Goal: Task Accomplishment & Management: Complete application form

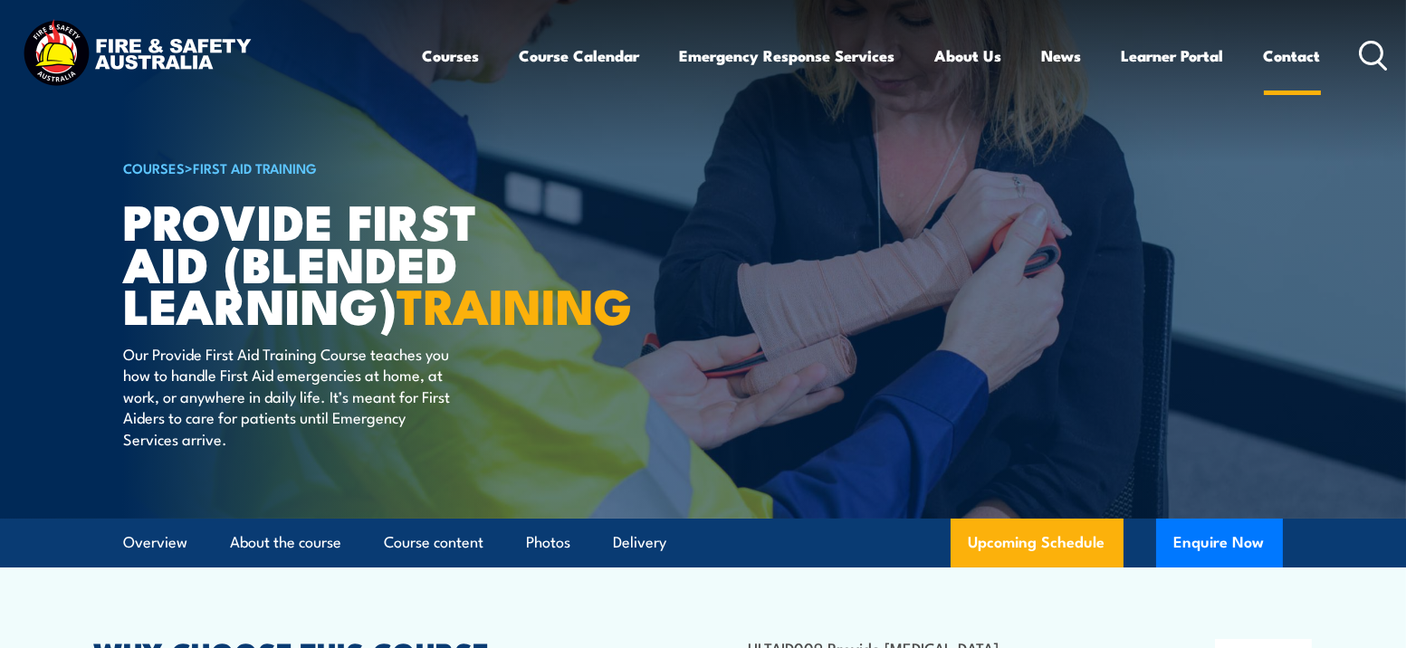
click at [1298, 53] on link "Contact" at bounding box center [1292, 56] width 57 height 48
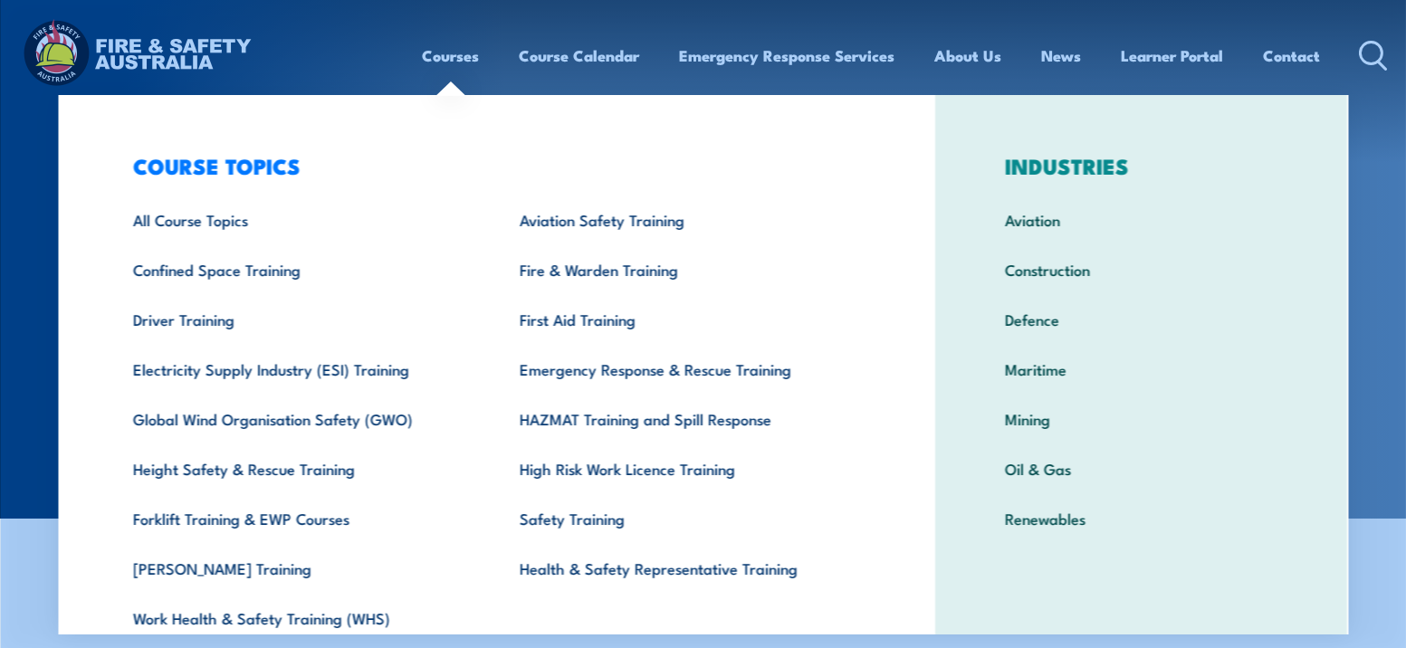
click at [451, 57] on link "Courses" at bounding box center [451, 56] width 57 height 48
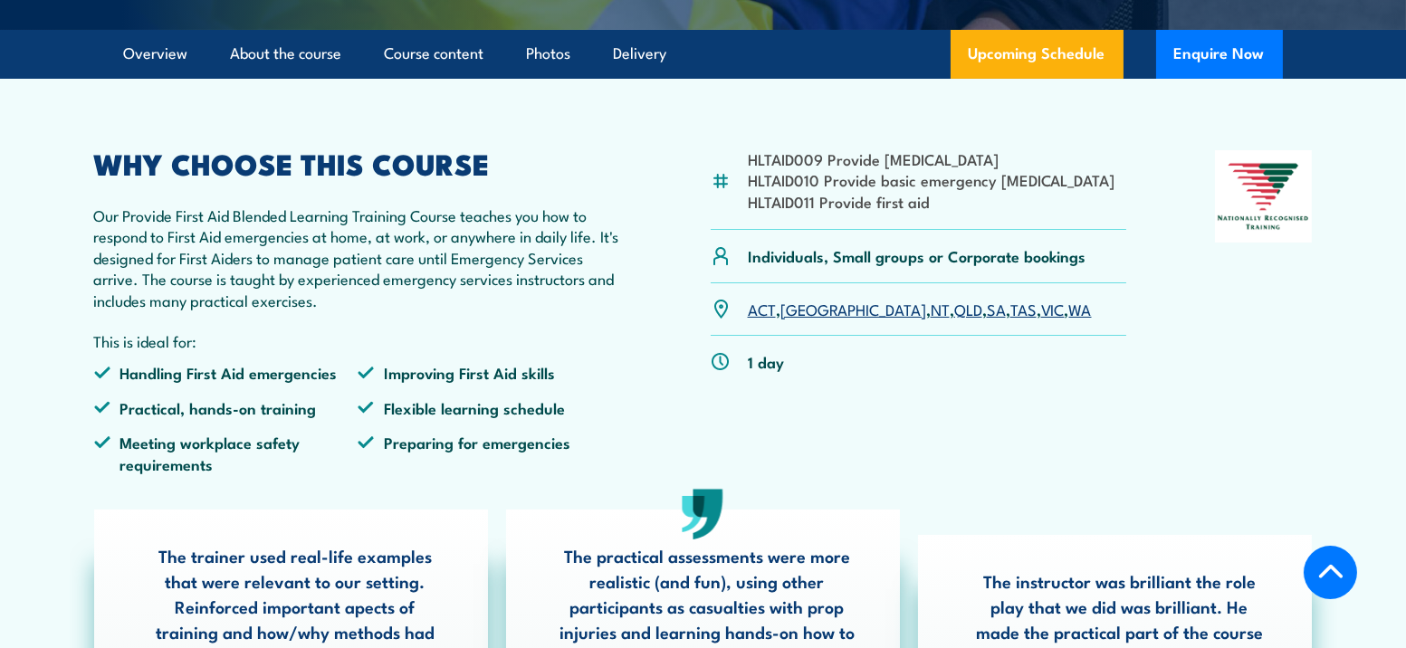
scroll to position [503, 0]
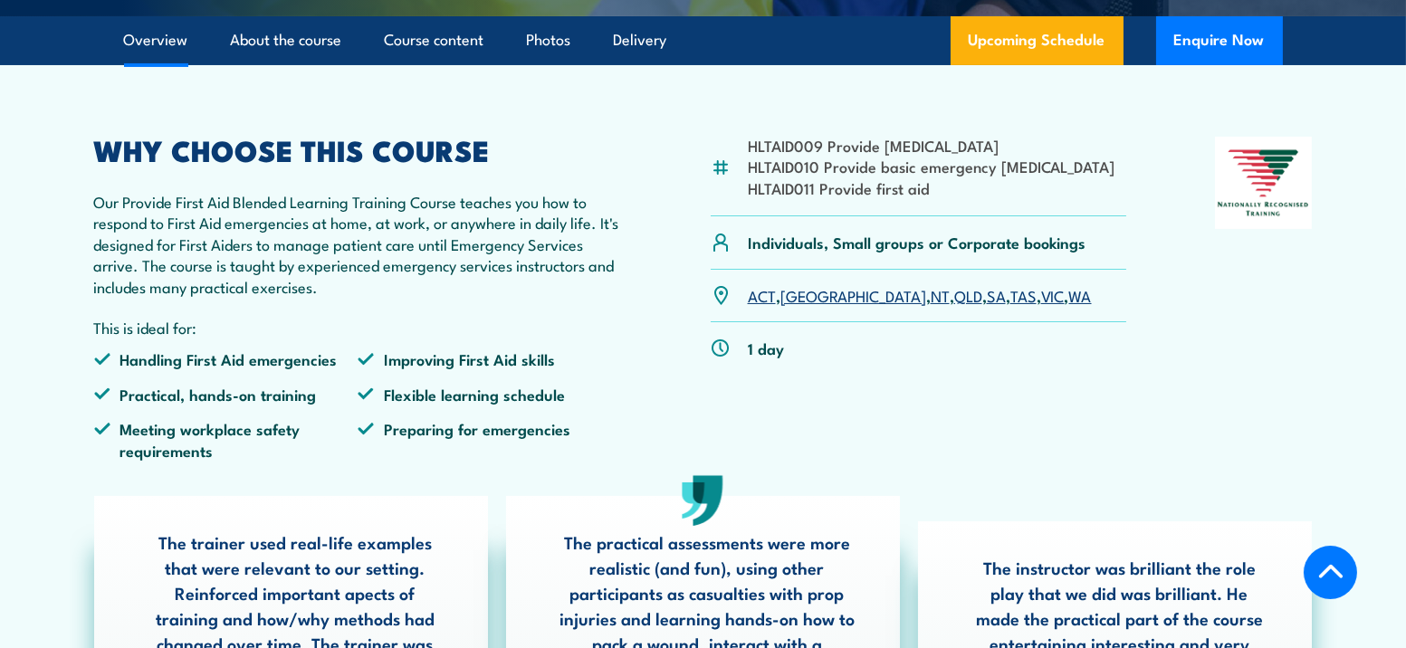
click at [987, 306] on link "SA" at bounding box center [996, 295] width 19 height 22
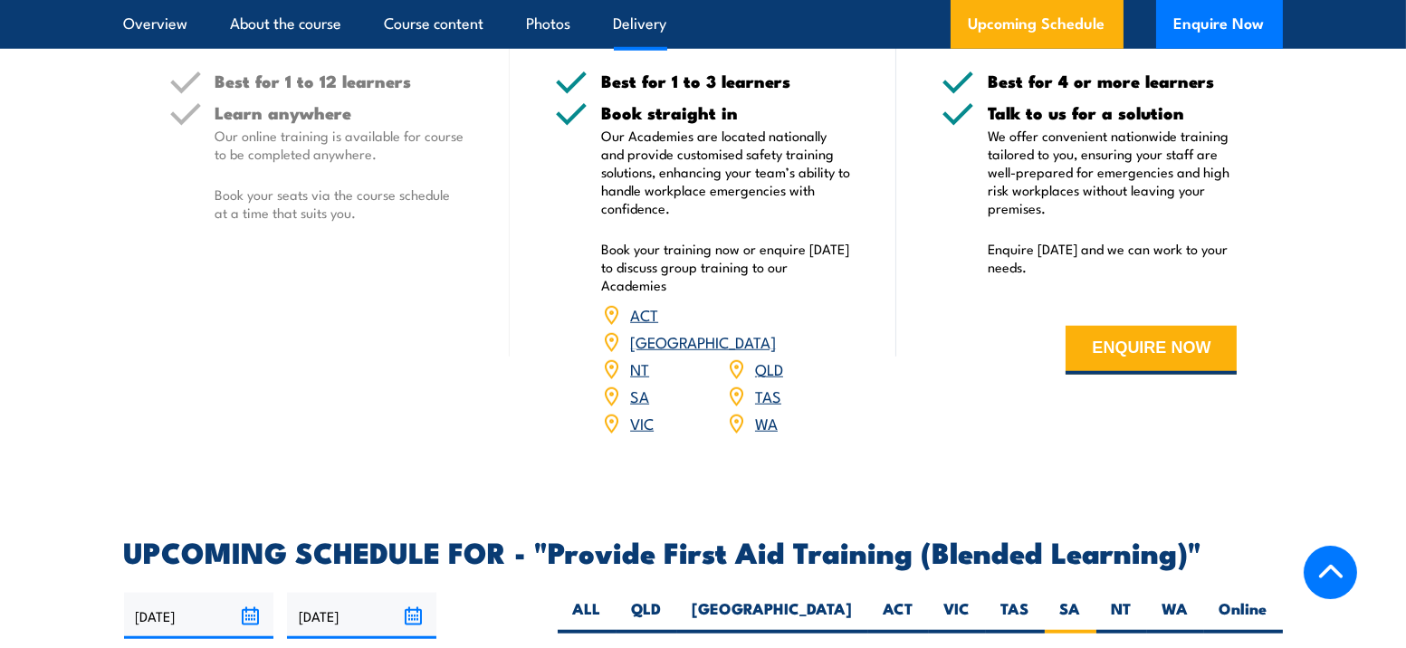
scroll to position [3084, 0]
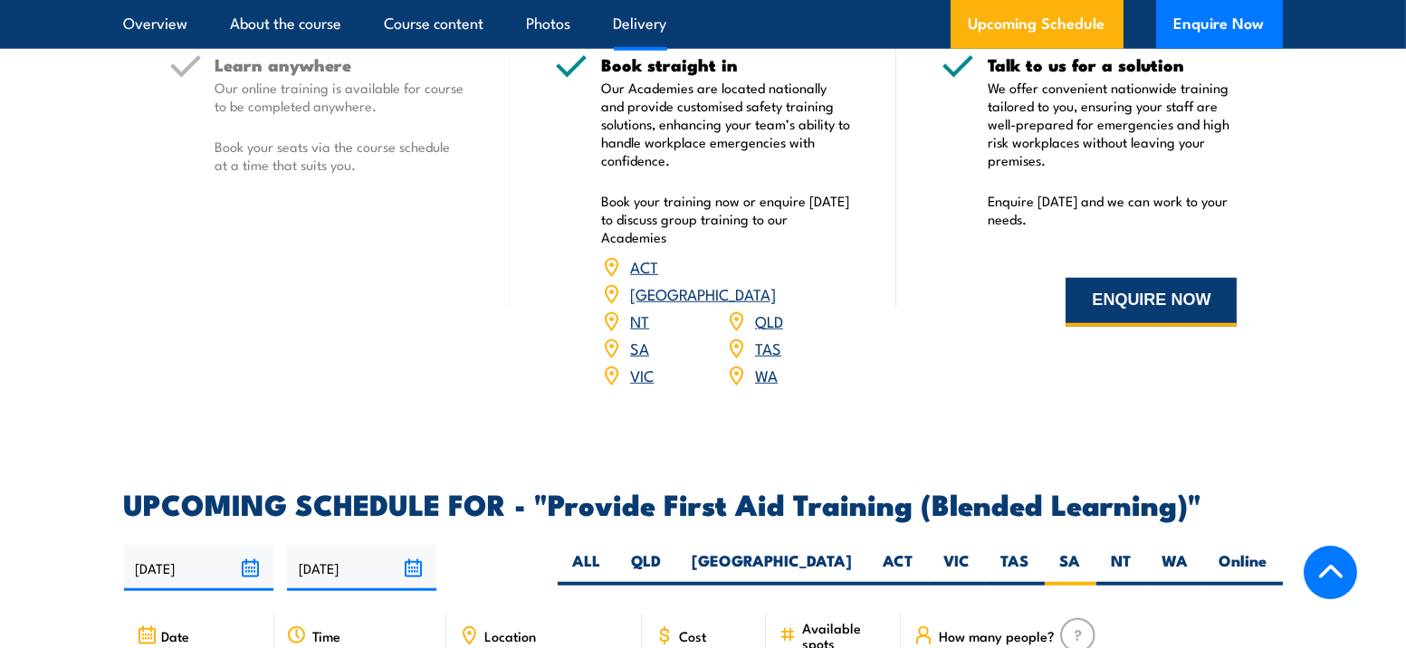
click at [1156, 327] on button "ENQUIRE NOW" at bounding box center [1151, 302] width 171 height 49
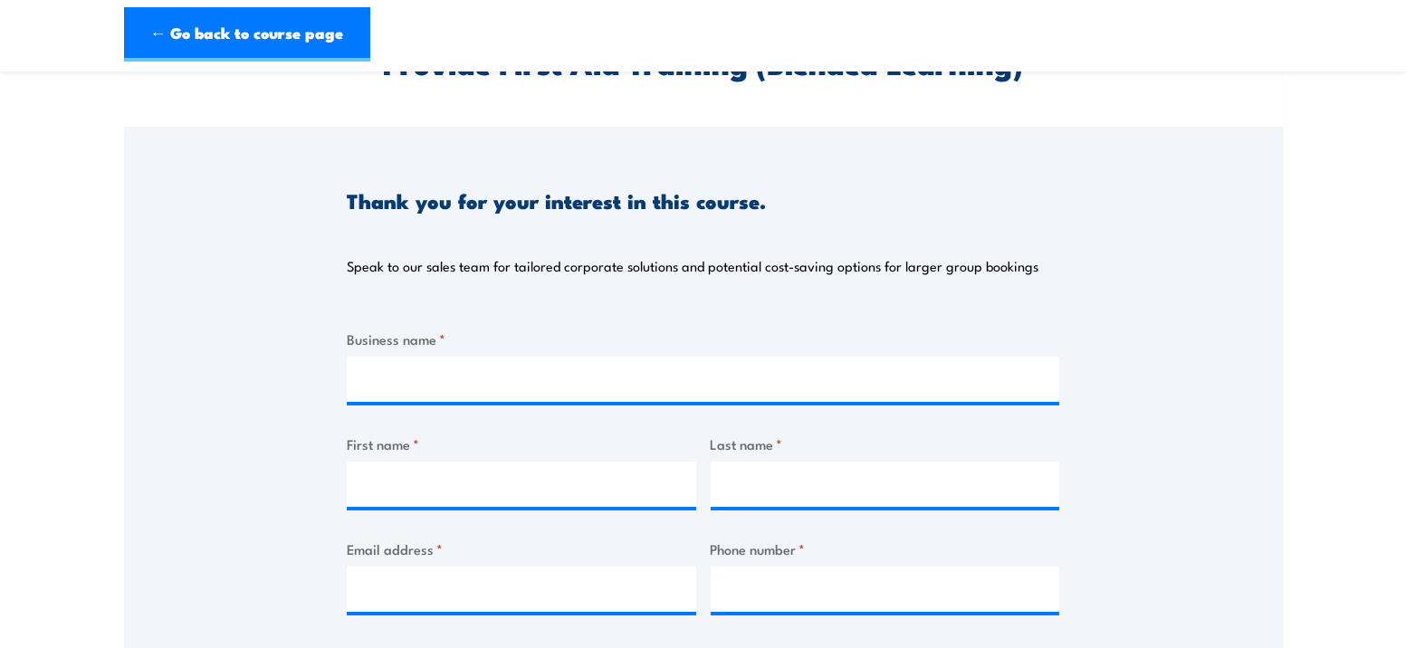
scroll to position [101, 0]
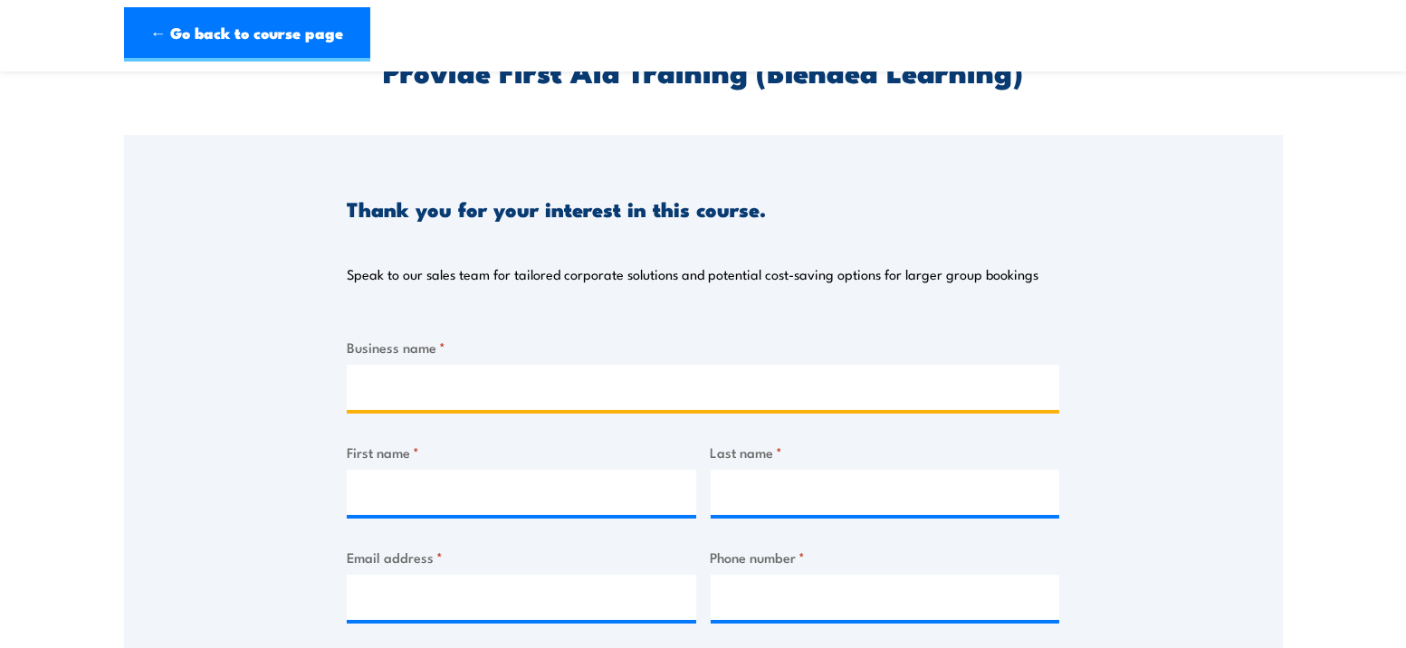
click at [471, 385] on input "Business name *" at bounding box center [703, 387] width 713 height 45
type input "Flinders Clinical Trials"
type input "[PERSON_NAME]"
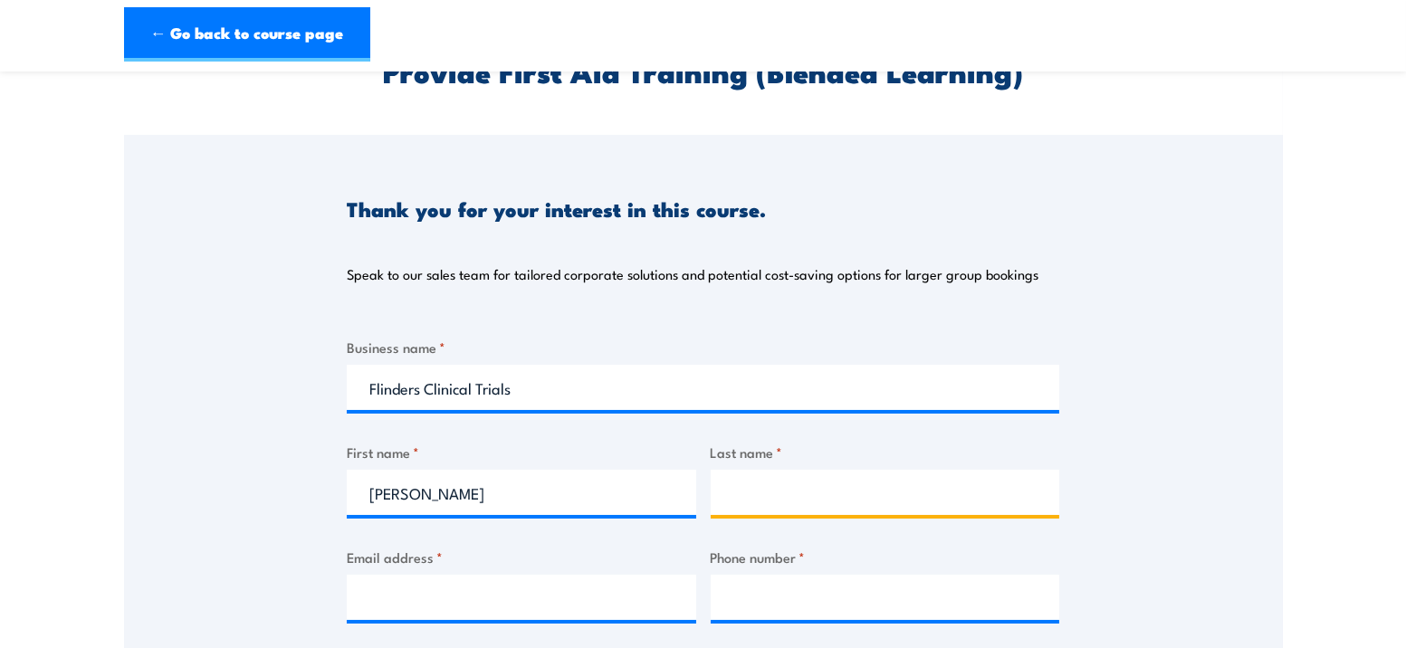
type input "Weston"
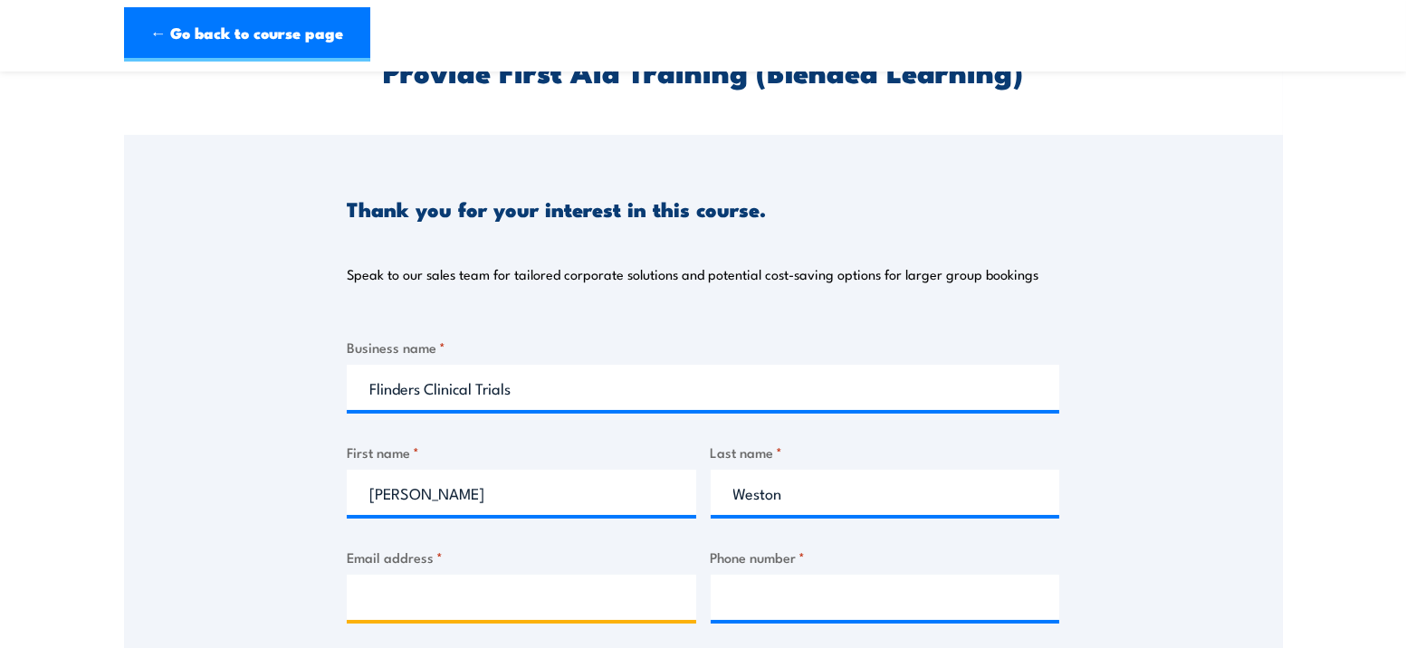
type input "[PERSON_NAME][EMAIL_ADDRESS][PERSON_NAME][DOMAIN_NAME]"
type input "0468566663"
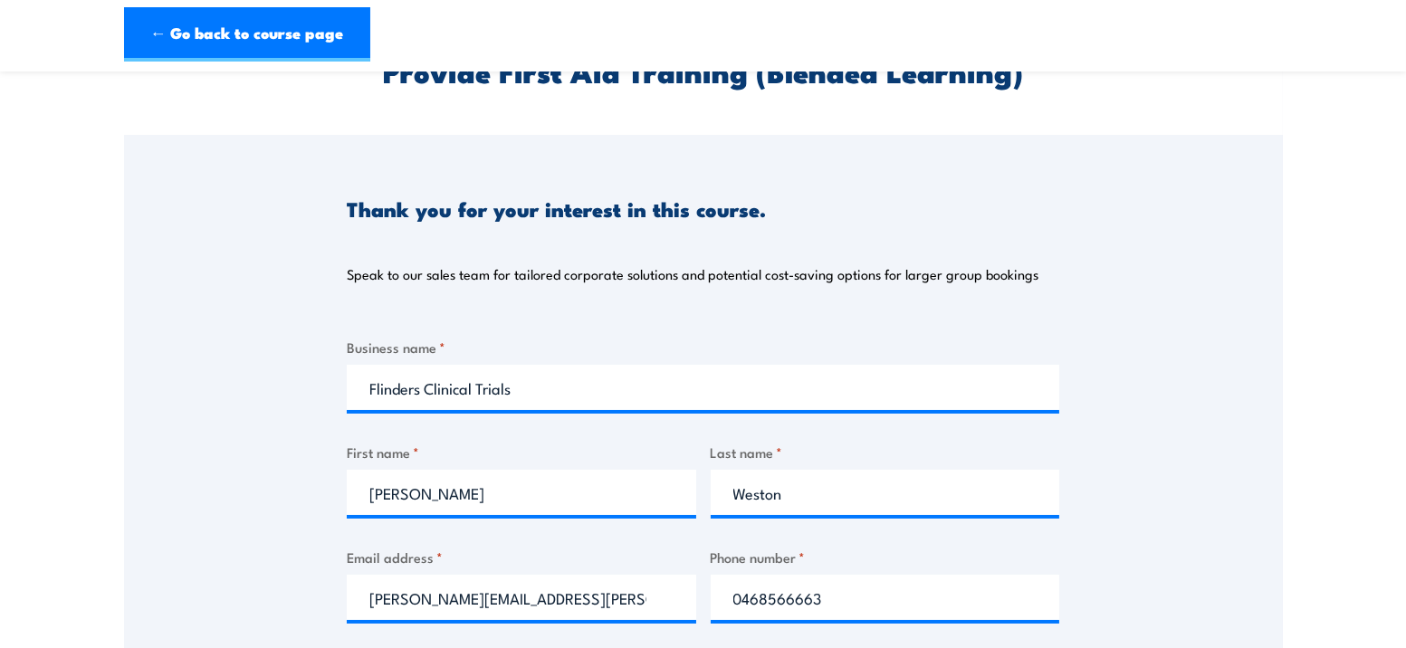
select select "SA"
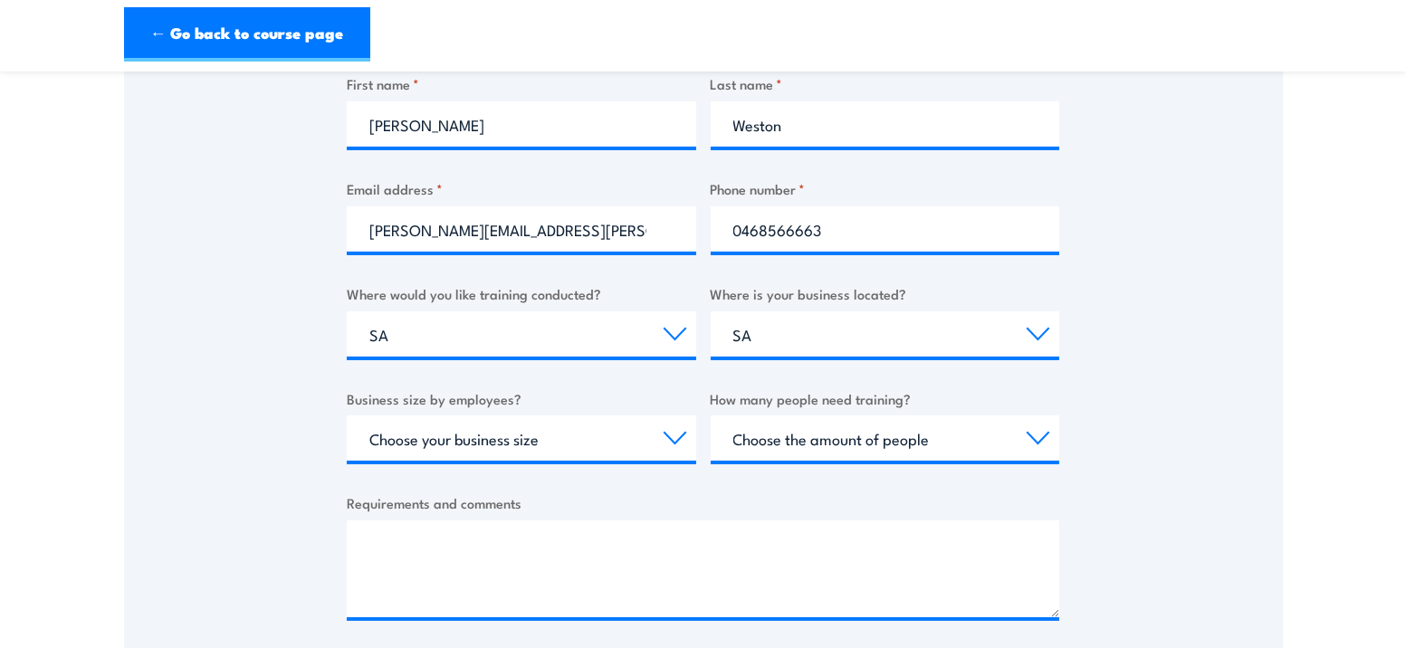
scroll to position [503, 0]
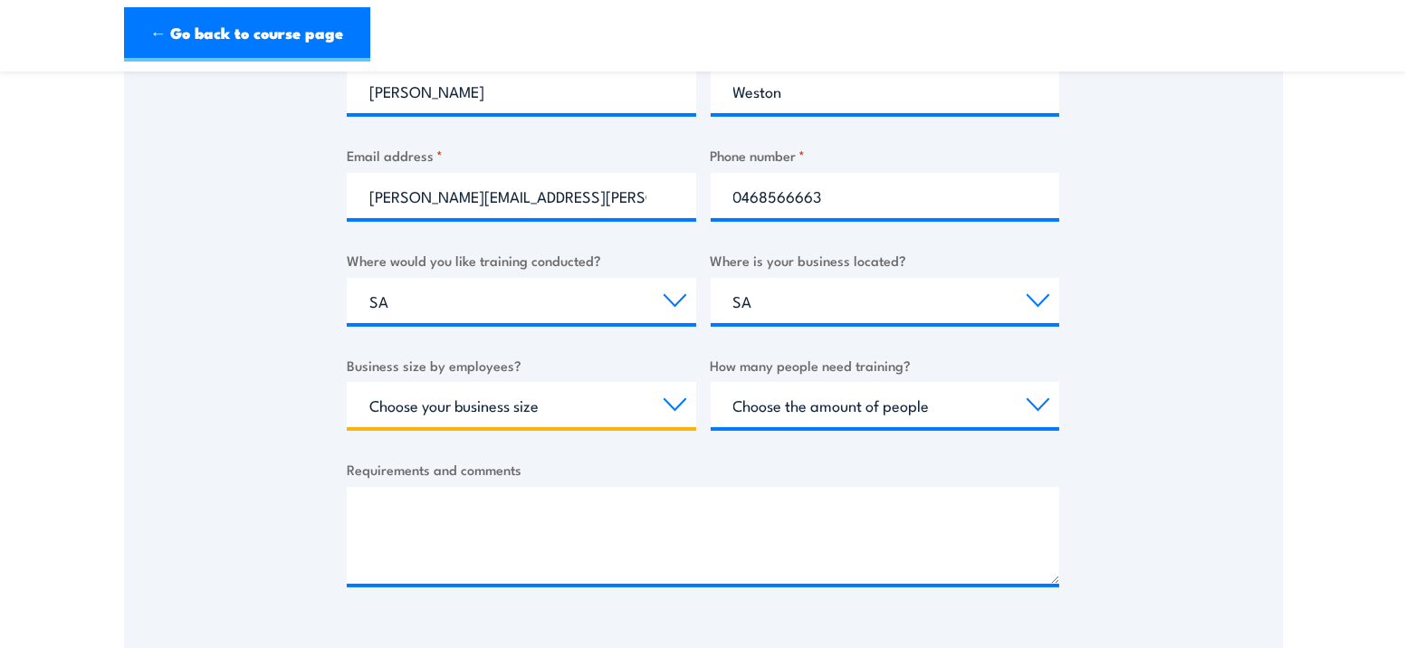
click at [675, 403] on select "Choose your business size 1 to 19 20 to 199 200+" at bounding box center [522, 404] width 350 height 45
select select "1 to 19"
click at [347, 382] on select "Choose your business size 1 to 19 20 to 199 200+" at bounding box center [522, 404] width 350 height 45
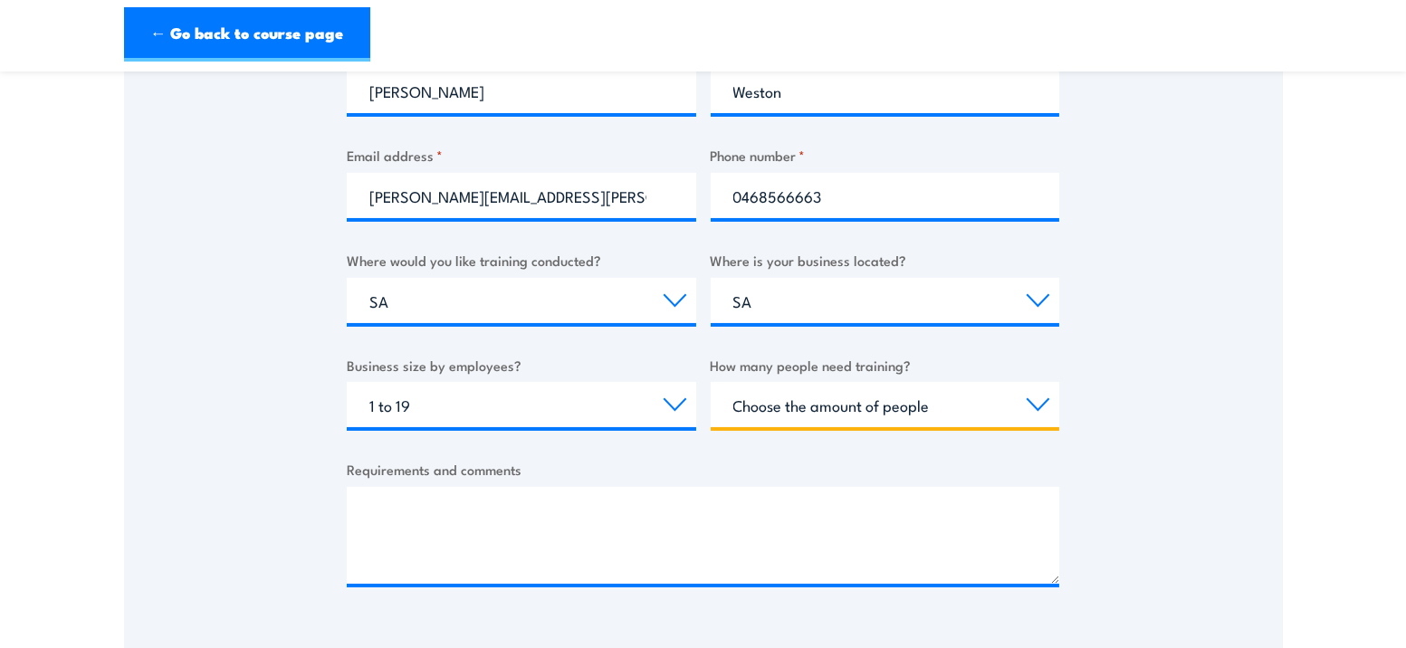
click at [1026, 401] on select "Choose the amount of people 1 to 4 5 to 19 20+" at bounding box center [886, 404] width 350 height 45
select select "5 to 19"
click at [711, 382] on select "Choose the amount of people 1 to 4 5 to 19 20+" at bounding box center [886, 404] width 350 height 45
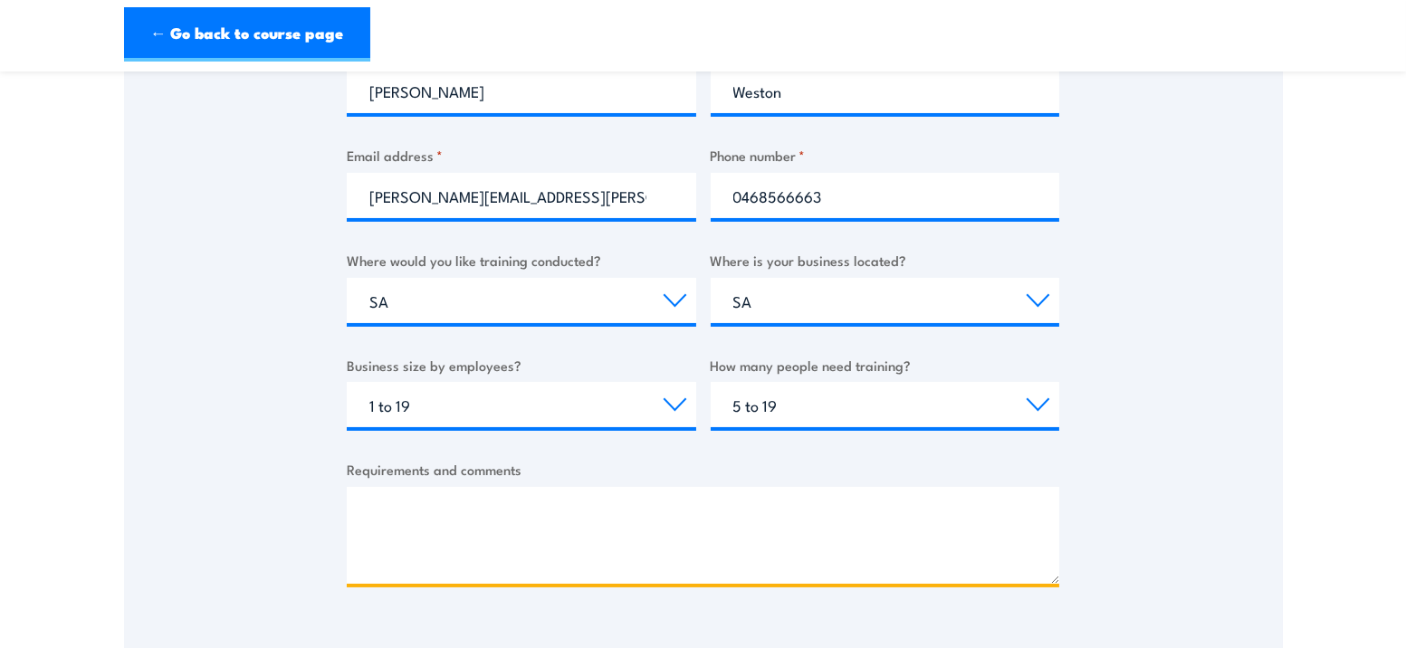
click at [390, 501] on textarea "Requirements and comments" at bounding box center [703, 535] width 713 height 97
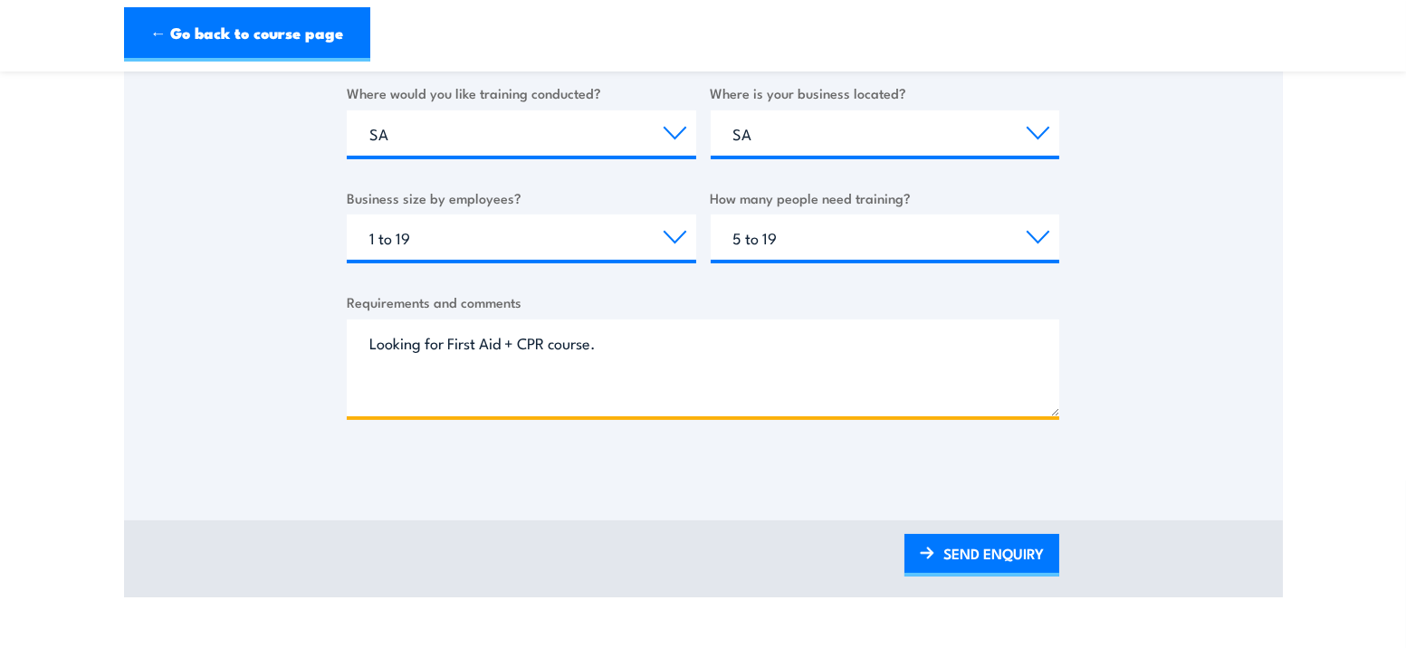
scroll to position [704, 0]
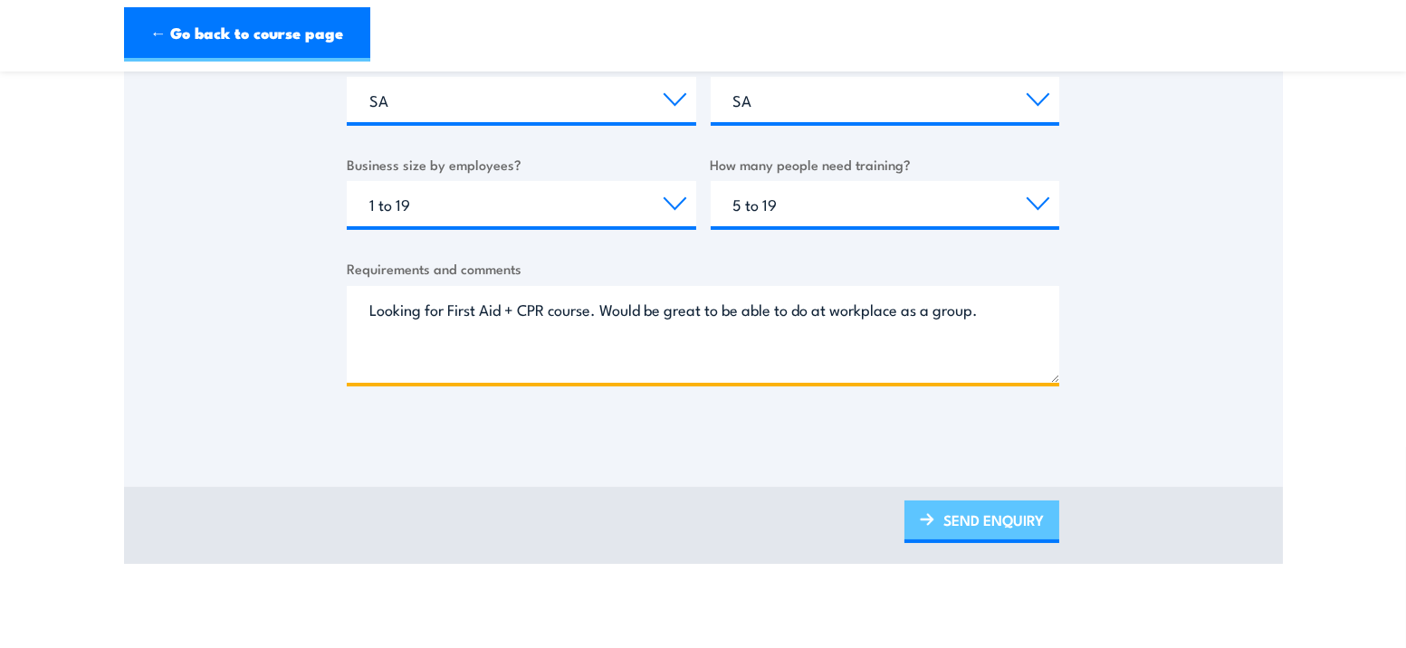
type textarea "Looking for First Aid + CPR course. Would be great to be able to do at workplac…"
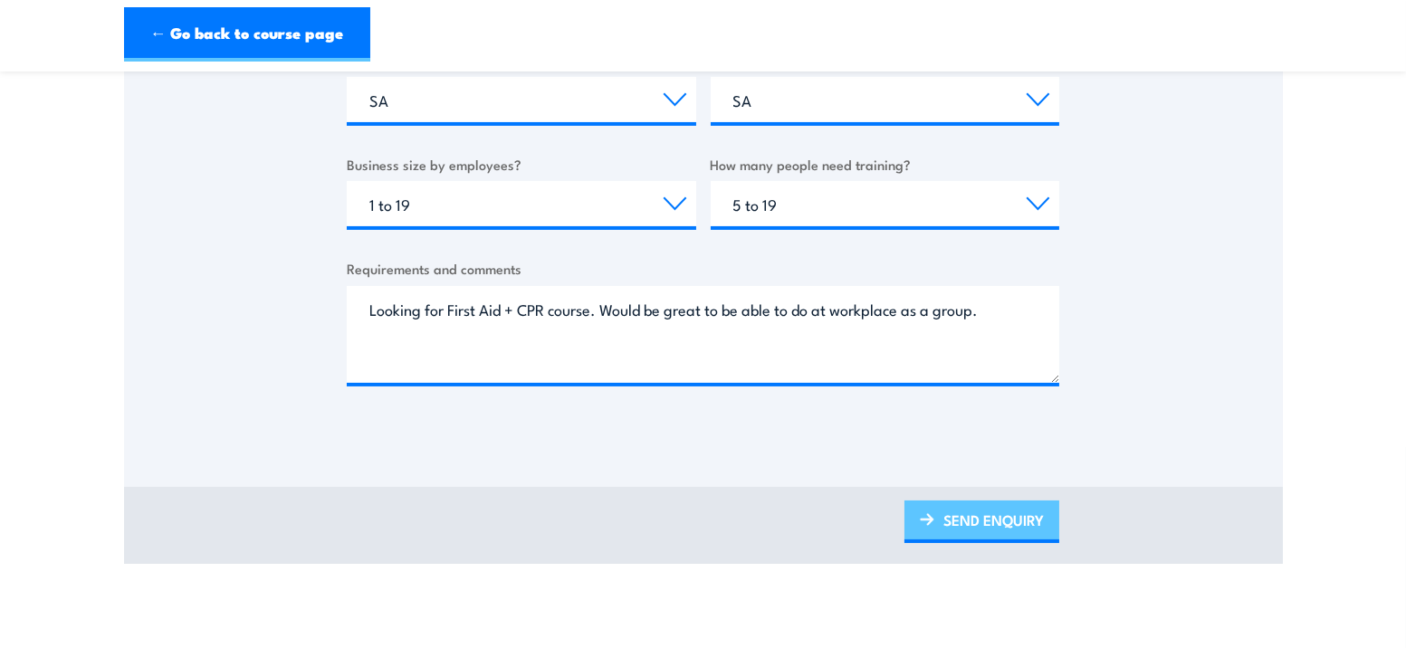
click at [979, 522] on link "SEND ENQUIRY" at bounding box center [982, 522] width 155 height 43
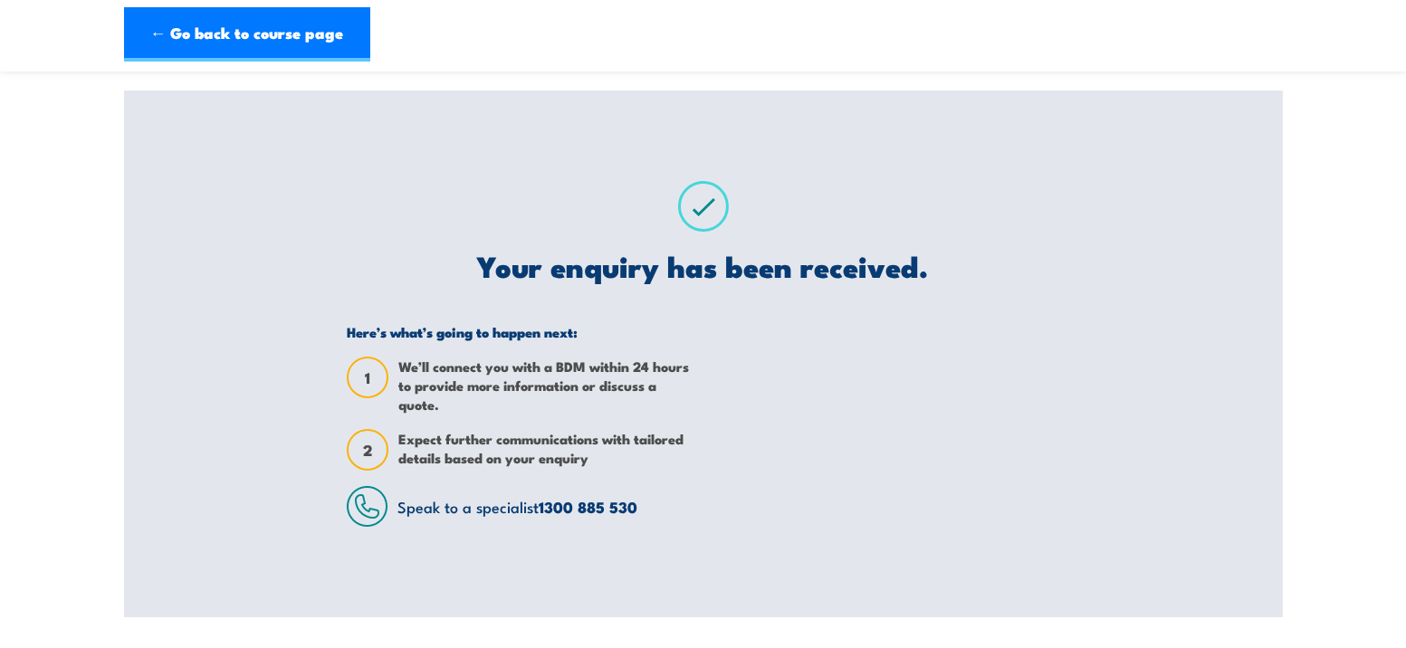
scroll to position [0, 0]
